Goal: Task Accomplishment & Management: Use online tool/utility

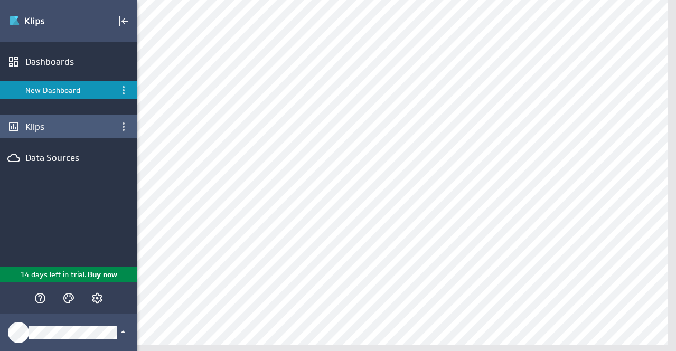
click at [39, 127] on div "Klips" at bounding box center [68, 127] width 87 height 12
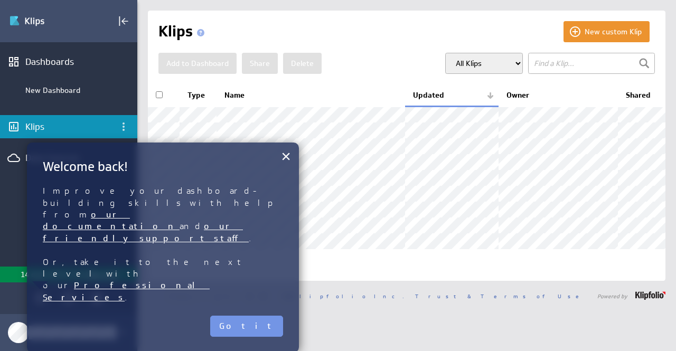
scroll to position [7, 0]
click at [306, 0] on div "New custom Klip Klips Add to Dashboard Share [GEOGRAPHIC_DATA]" at bounding box center [406, 175] width 538 height 351
click at [260, 316] on button "Got it" at bounding box center [246, 326] width 73 height 21
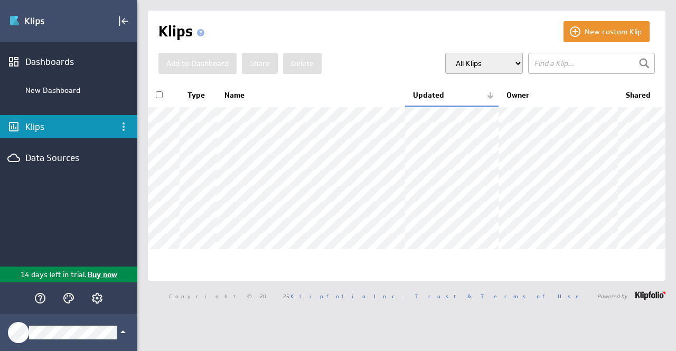
scroll to position [0, 0]
click at [121, 18] on icon "Collapse" at bounding box center [123, 21] width 13 height 13
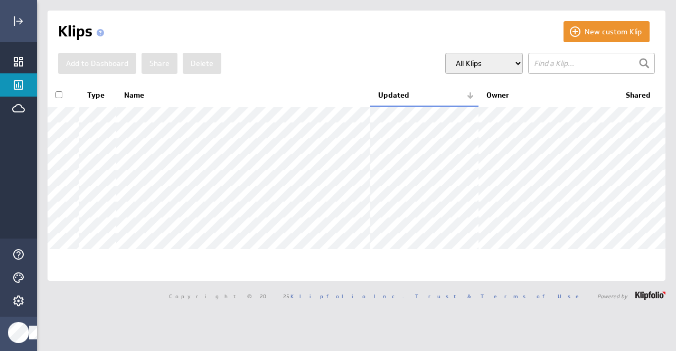
click at [509, 62] on select "All Klips My Klips Group: Default" at bounding box center [484, 63] width 78 height 21
click at [507, 62] on select "All Klips My Klips Group: Default" at bounding box center [484, 63] width 78 height 21
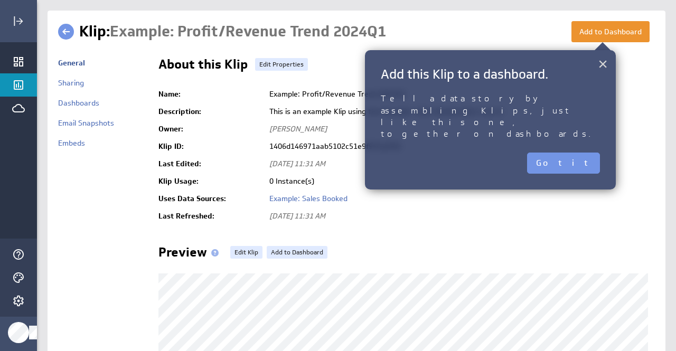
click at [604, 63] on button "×" at bounding box center [602, 63] width 10 height 21
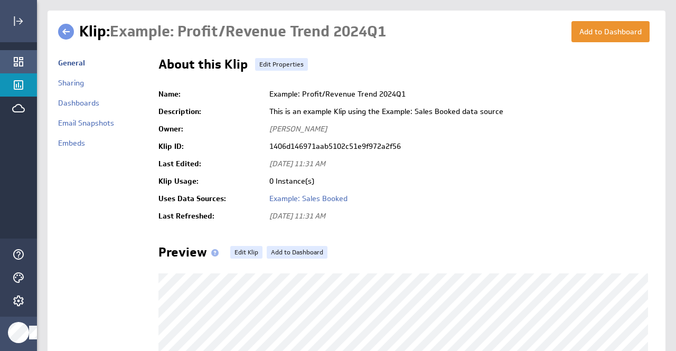
click at [15, 63] on icon "Dashboards" at bounding box center [18, 61] width 13 height 13
